Goal: Transaction & Acquisition: Purchase product/service

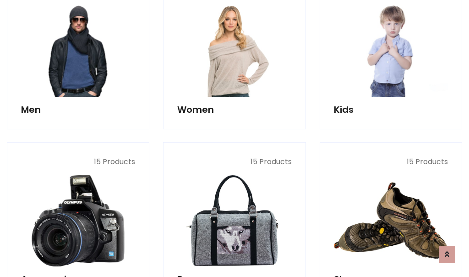
scroll to position [665, 0]
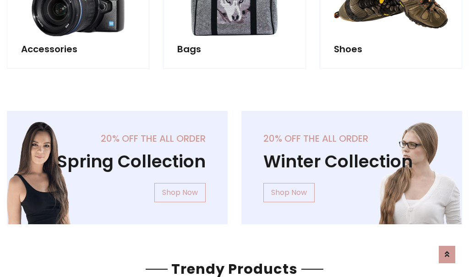
click at [235, 164] on div "20% off the all order Winter Collection Shop Now" at bounding box center [352, 175] width 235 height 128
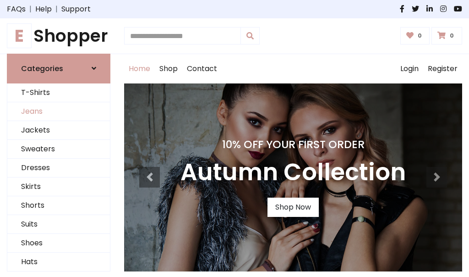
click at [59, 111] on link "Jeans" at bounding box center [58, 111] width 103 height 19
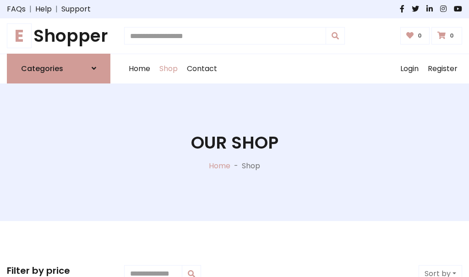
scroll to position [289, 0]
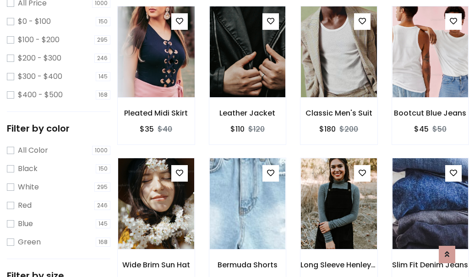
click at [156, 71] on img at bounding box center [155, 52] width 91 height 220
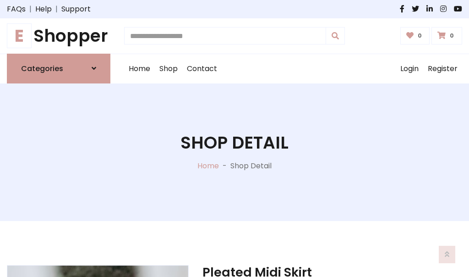
scroll to position [99, 0]
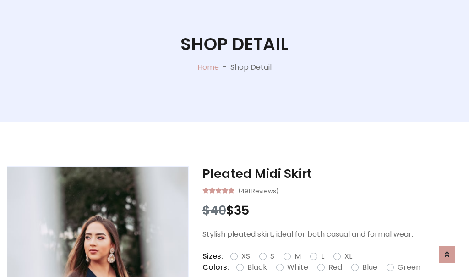
click at [334, 267] on label "Red" at bounding box center [336, 267] width 14 height 11
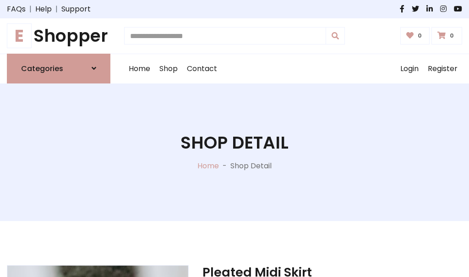
scroll to position [99, 0]
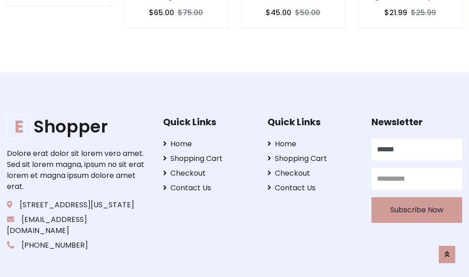
type input "******"
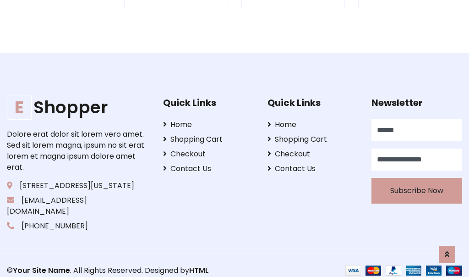
scroll to position [901, 0]
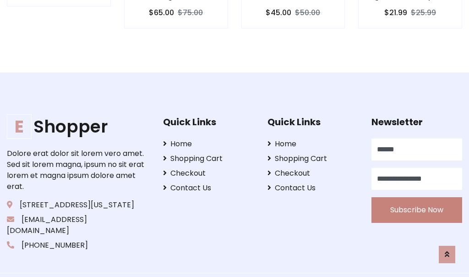
type input "**********"
click at [417, 198] on button "Subscribe Now" at bounding box center [417, 210] width 91 height 26
